Goal: Navigation & Orientation: Go to known website

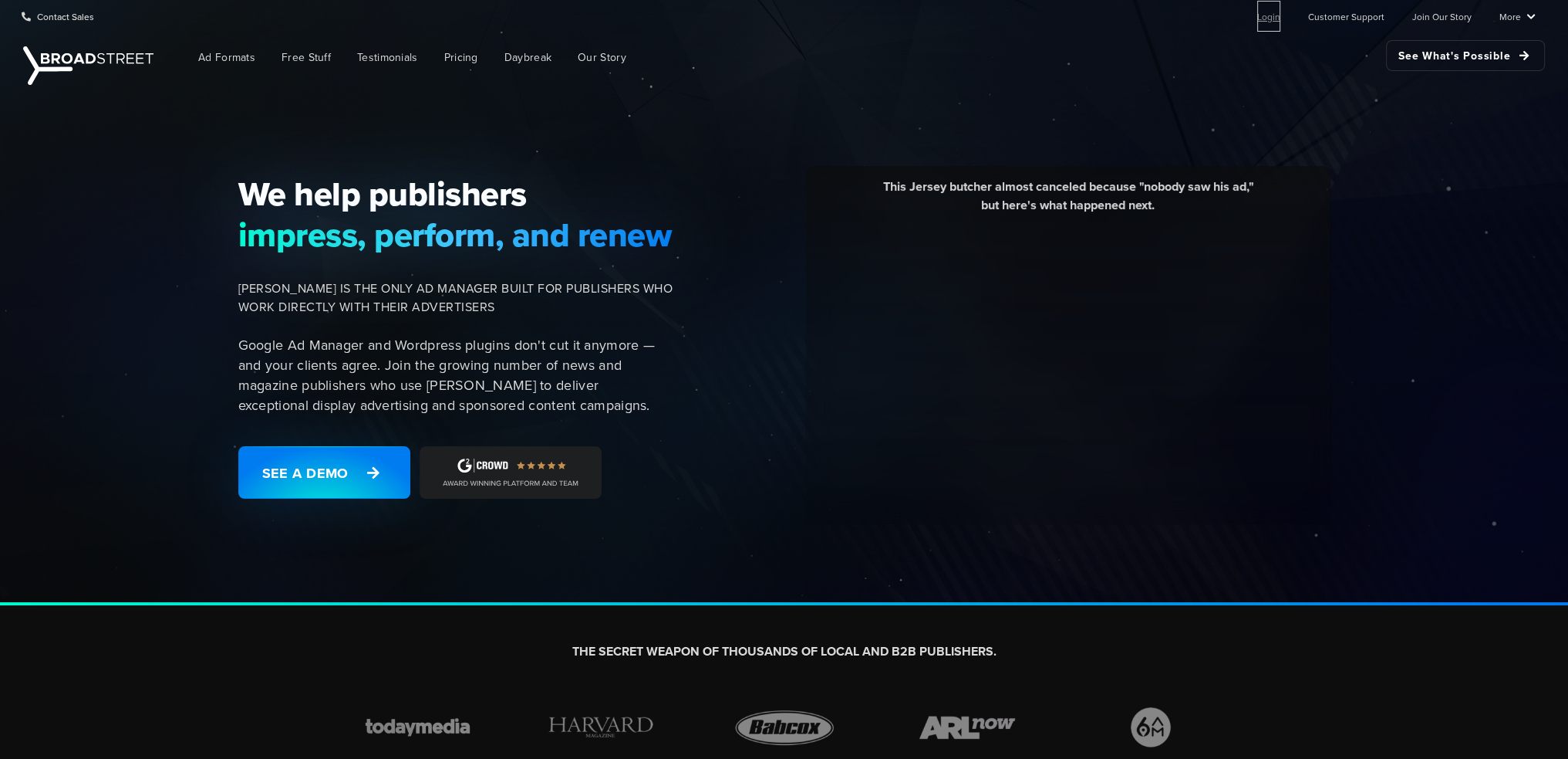
click at [1276, 17] on link "Login" at bounding box center [1268, 16] width 23 height 31
